Goal: Transaction & Acquisition: Purchase product/service

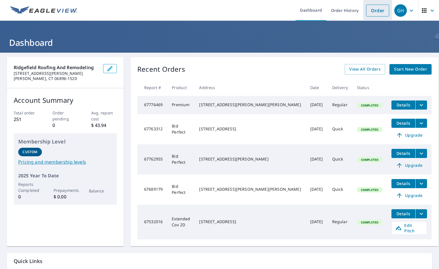
click at [373, 9] on link "Order" at bounding box center [377, 11] width 23 height 12
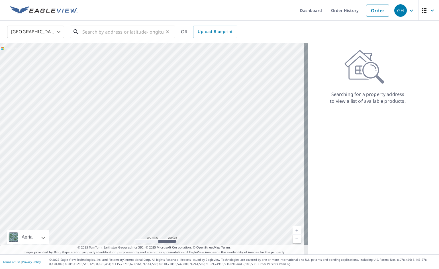
click at [82, 31] on input "text" at bounding box center [122, 32] width 81 height 16
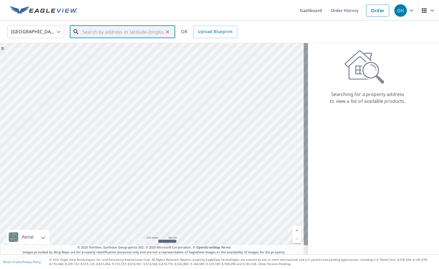
click at [84, 31] on input "text" at bounding box center [122, 32] width 81 height 16
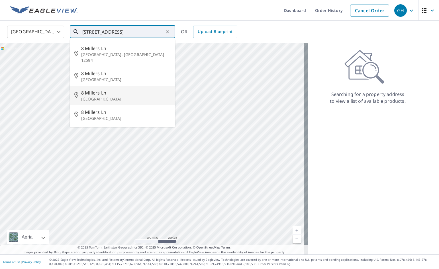
click at [95, 89] on span "8 Millers Ln" at bounding box center [125, 92] width 89 height 7
type input "[STREET_ADDRESS][PERSON_NAME]"
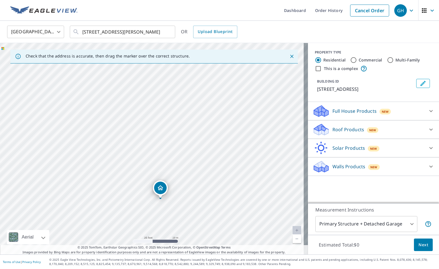
drag, startPoint x: 179, startPoint y: 112, endPoint x: 155, endPoint y: 244, distance: 134.3
click at [153, 246] on div "Check that the address is accurate, then drag the marker over the correct struc…" at bounding box center [154, 148] width 308 height 211
click at [346, 130] on p "Roof Products" at bounding box center [348, 129] width 32 height 7
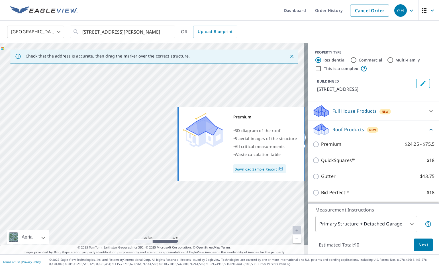
click at [347, 145] on label "Premium $24.25 - $75.5" at bounding box center [377, 144] width 113 height 7
click at [321, 145] on input "Premium $24.25 - $75.5" at bounding box center [316, 144] width 9 height 7
checkbox input "true"
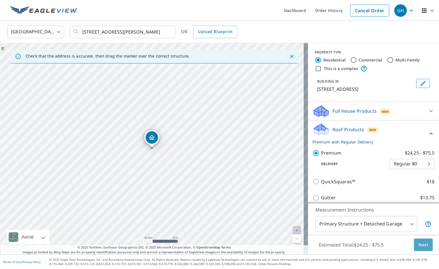
click at [423, 244] on span "Next" at bounding box center [423, 244] width 10 height 7
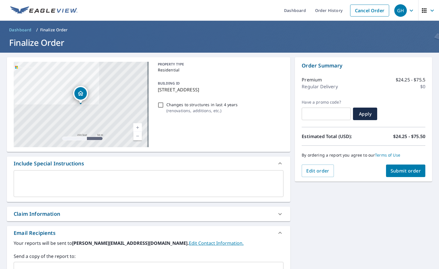
click at [400, 171] on span "Submit order" at bounding box center [405, 171] width 30 height 6
